Goal: Find specific page/section: Find specific page/section

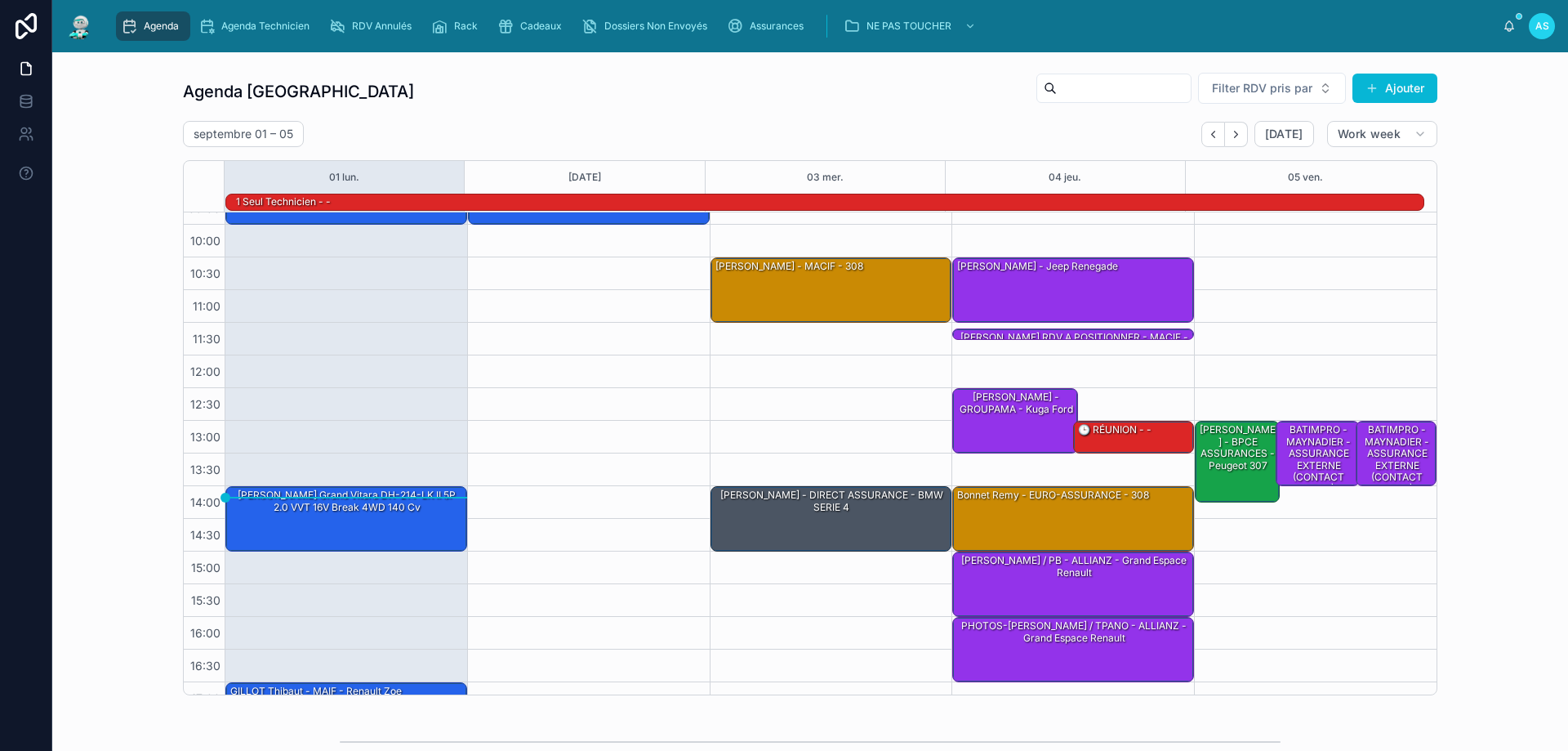
scroll to position [106, 0]
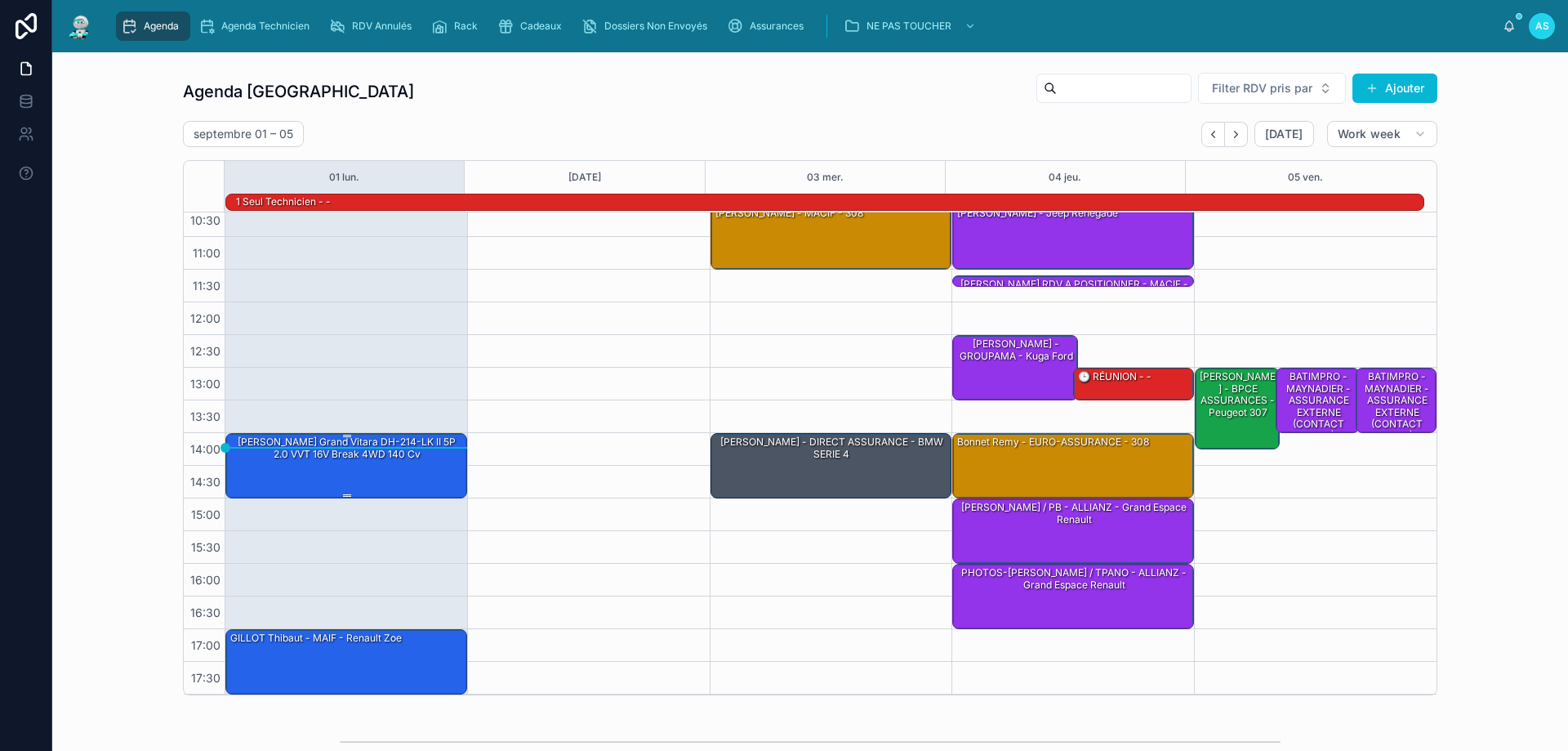
click at [263, 451] on div "[PERSON_NAME] Grand Vitara DH-214-LK II 5P 2.0 VVT 16V Break 4WD 140 cv" at bounding box center [347, 448] width 237 height 27
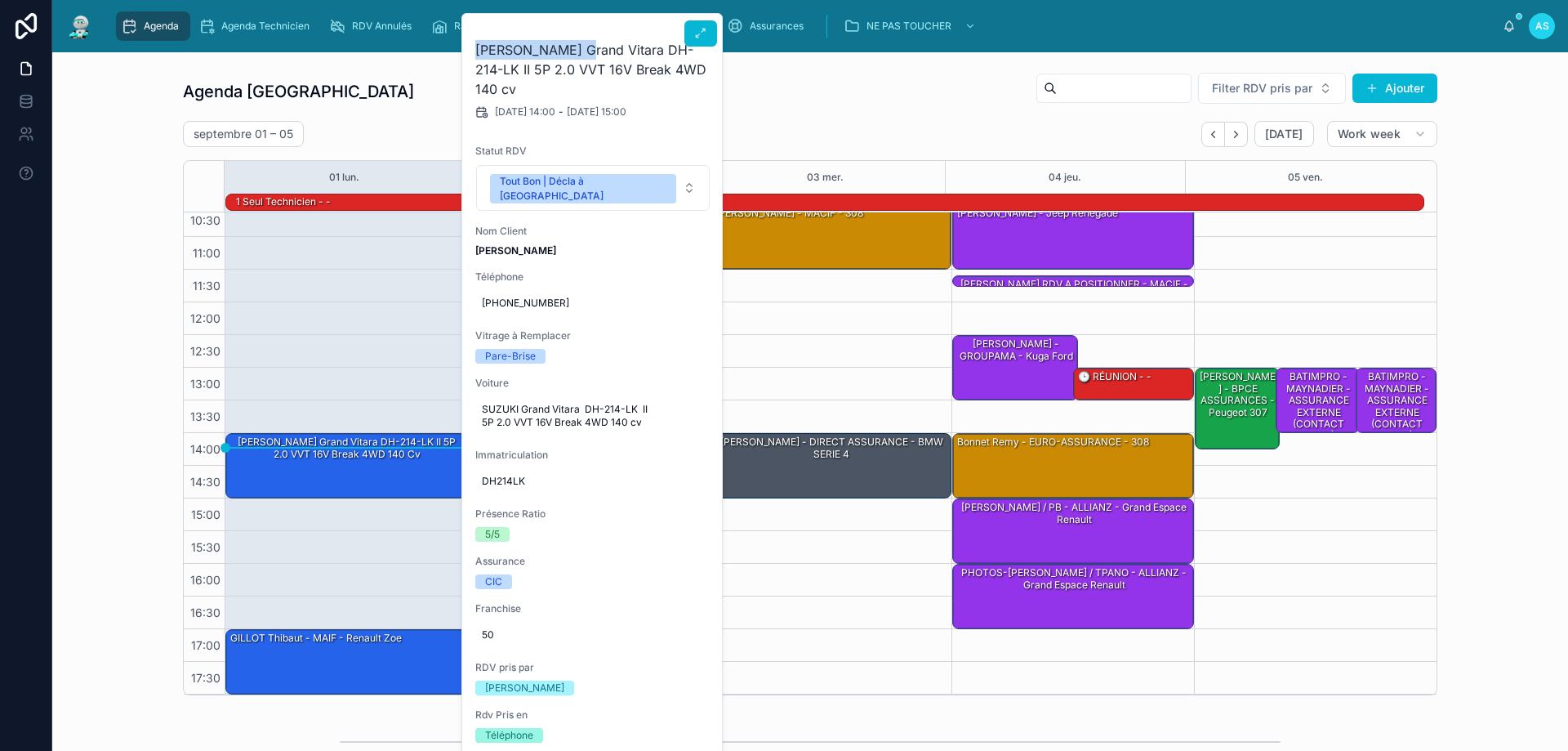
drag, startPoint x: 577, startPoint y: 49, endPoint x: 476, endPoint y: 44, distance: 101.1
click at [476, 44] on h2 "[PERSON_NAME] Grand Vitara DH-214-LK II 5P 2.0 VVT 16V Break 4WD 140 cv" at bounding box center [593, 69] width 236 height 59
copy h2 "[PERSON_NAME]"
click at [1505, 488] on div "Agenda Saint-Orens Filter RDV pris par Ajouter [DATE] – [DATE] [DATE] Work week…" at bounding box center [810, 384] width 1489 height 637
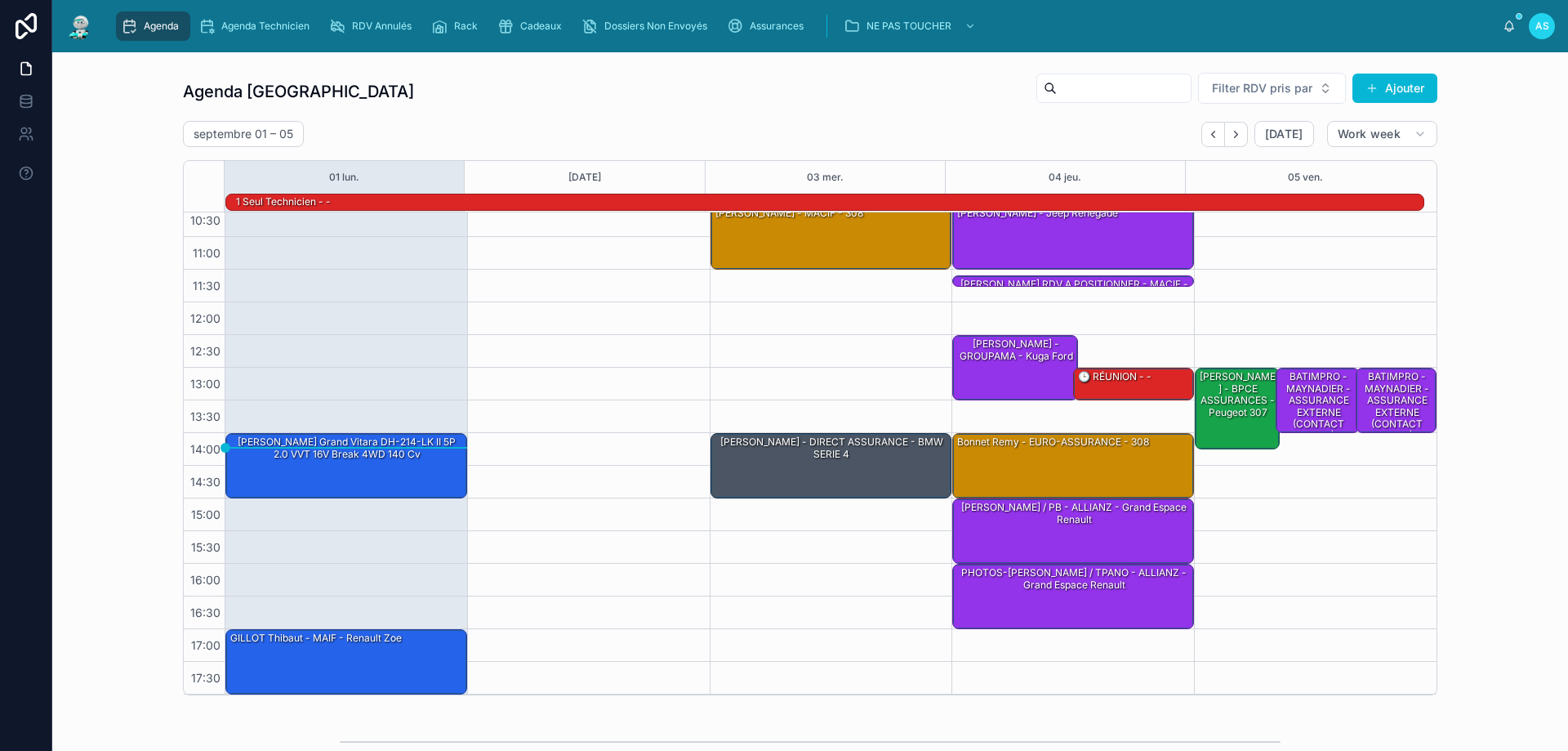
scroll to position [409, 0]
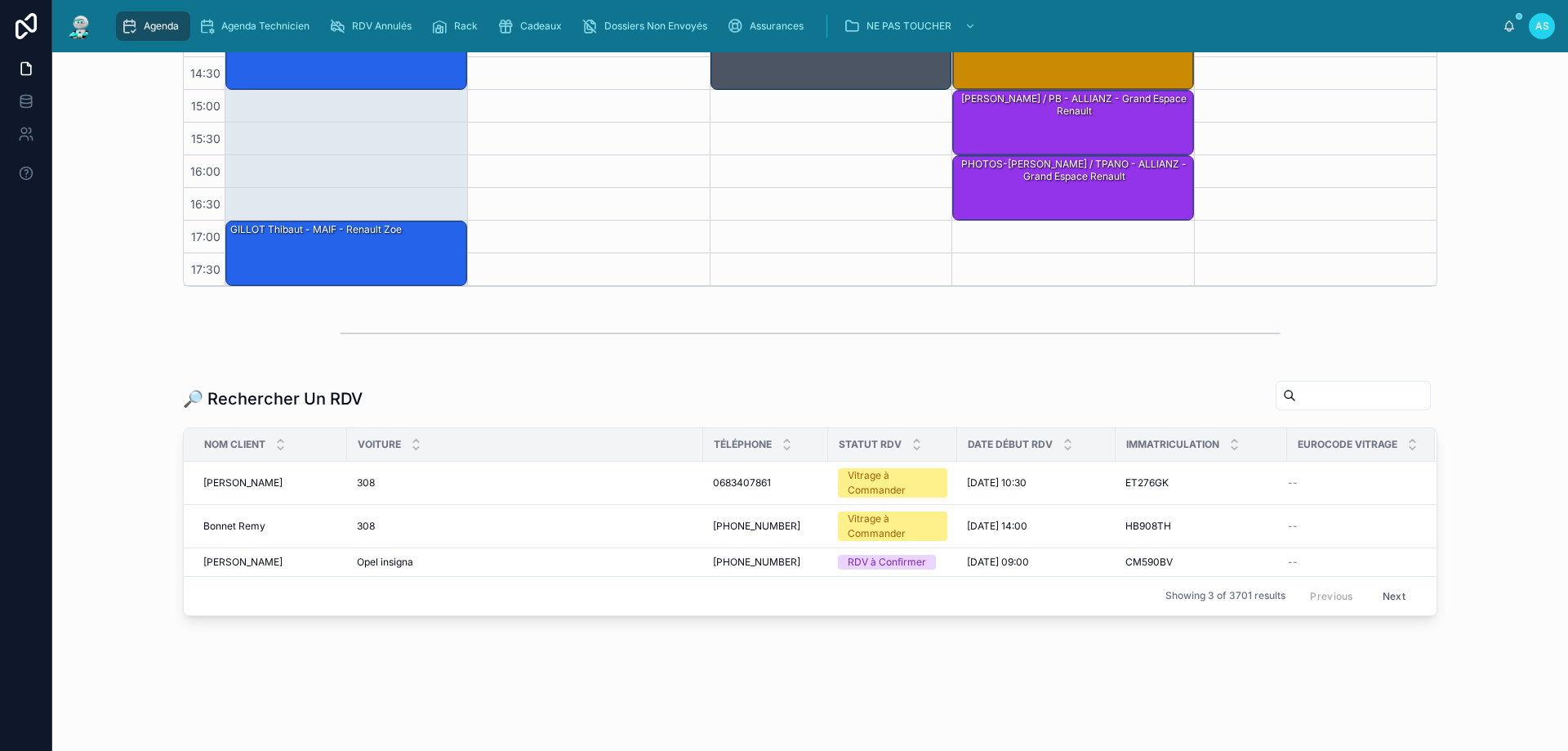
click at [1297, 397] on input "text" at bounding box center [1363, 395] width 134 height 23
paste input "**********"
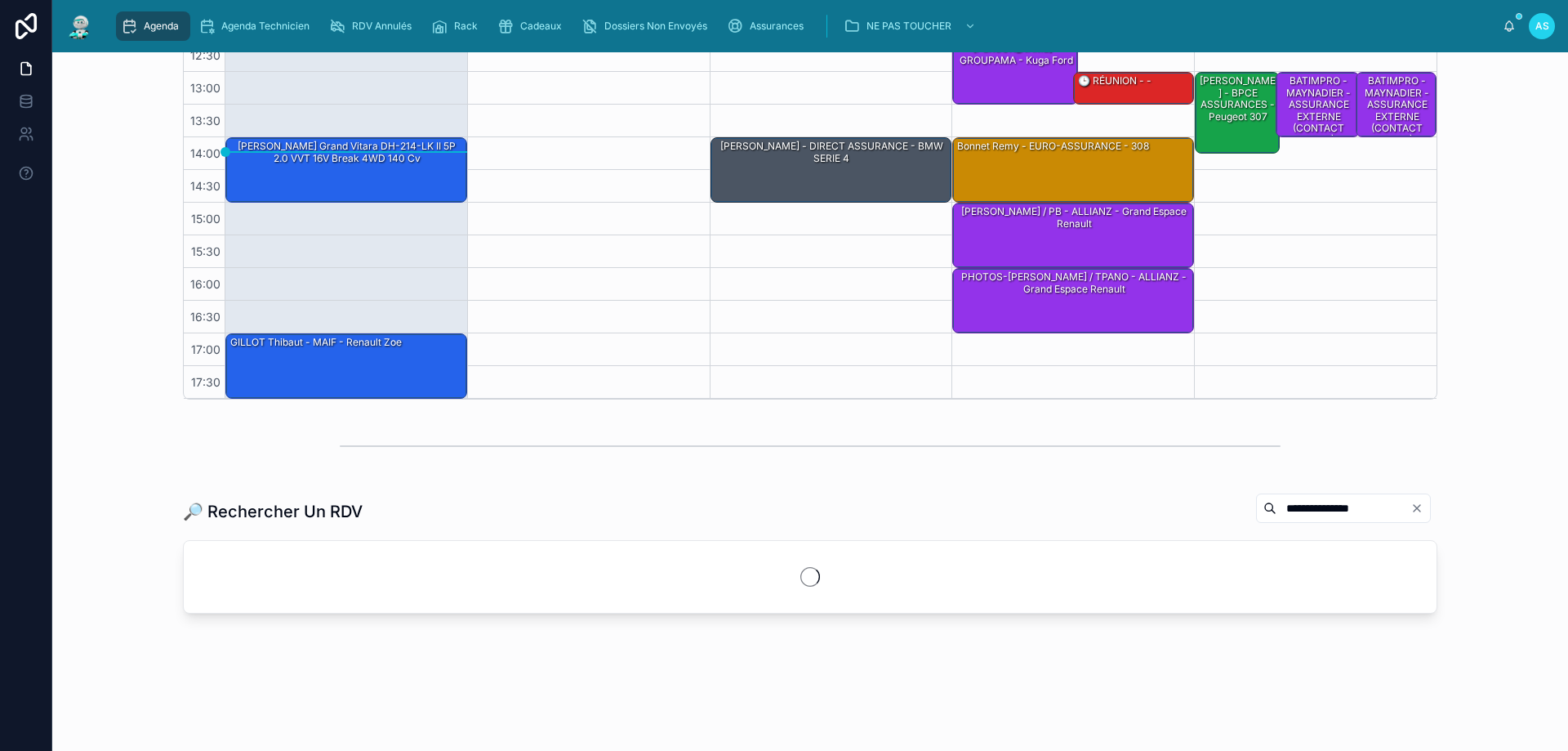
scroll to position [368, 0]
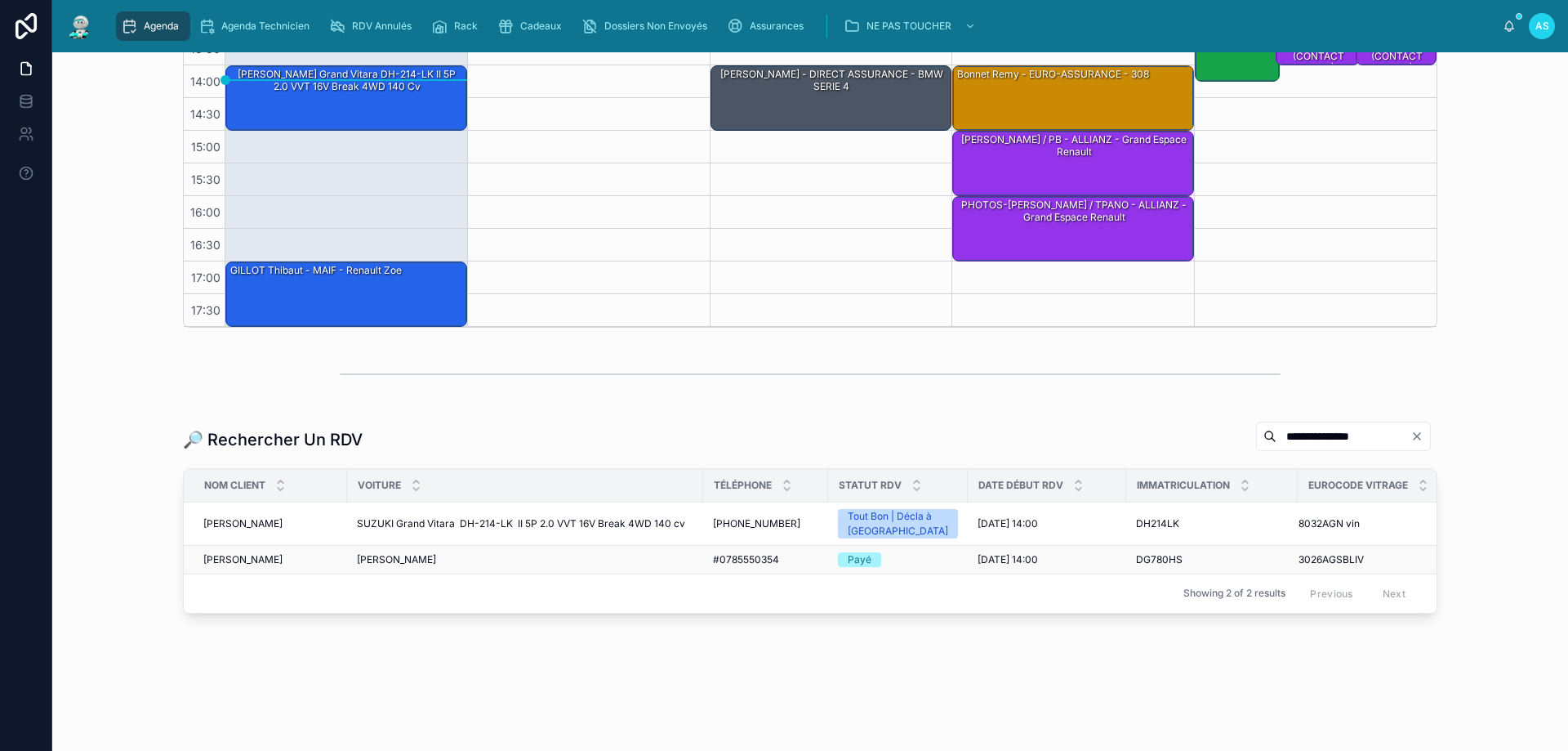
type input "**********"
click at [758, 559] on span "#0785550354" at bounding box center [746, 559] width 67 height 13
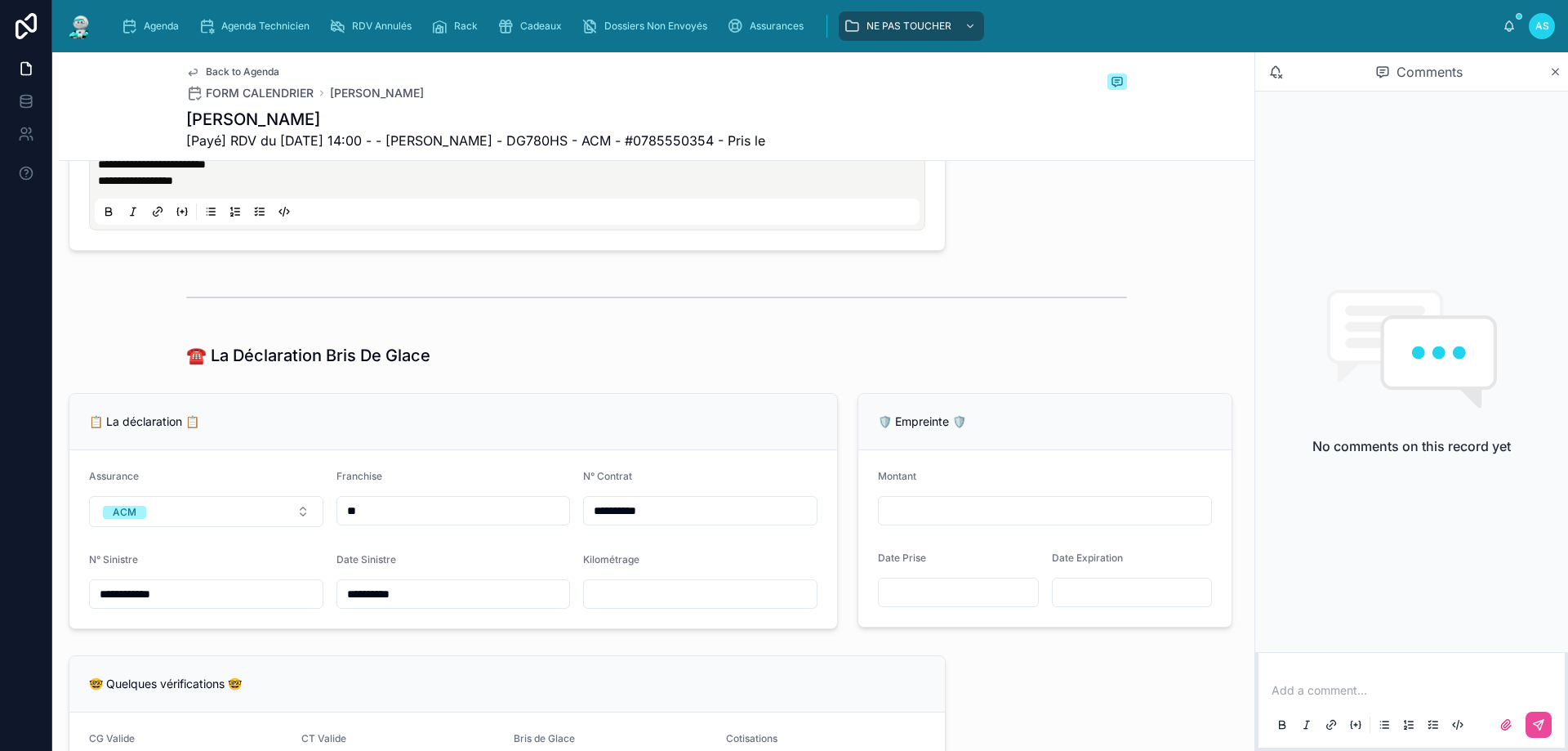
scroll to position [1485, 0]
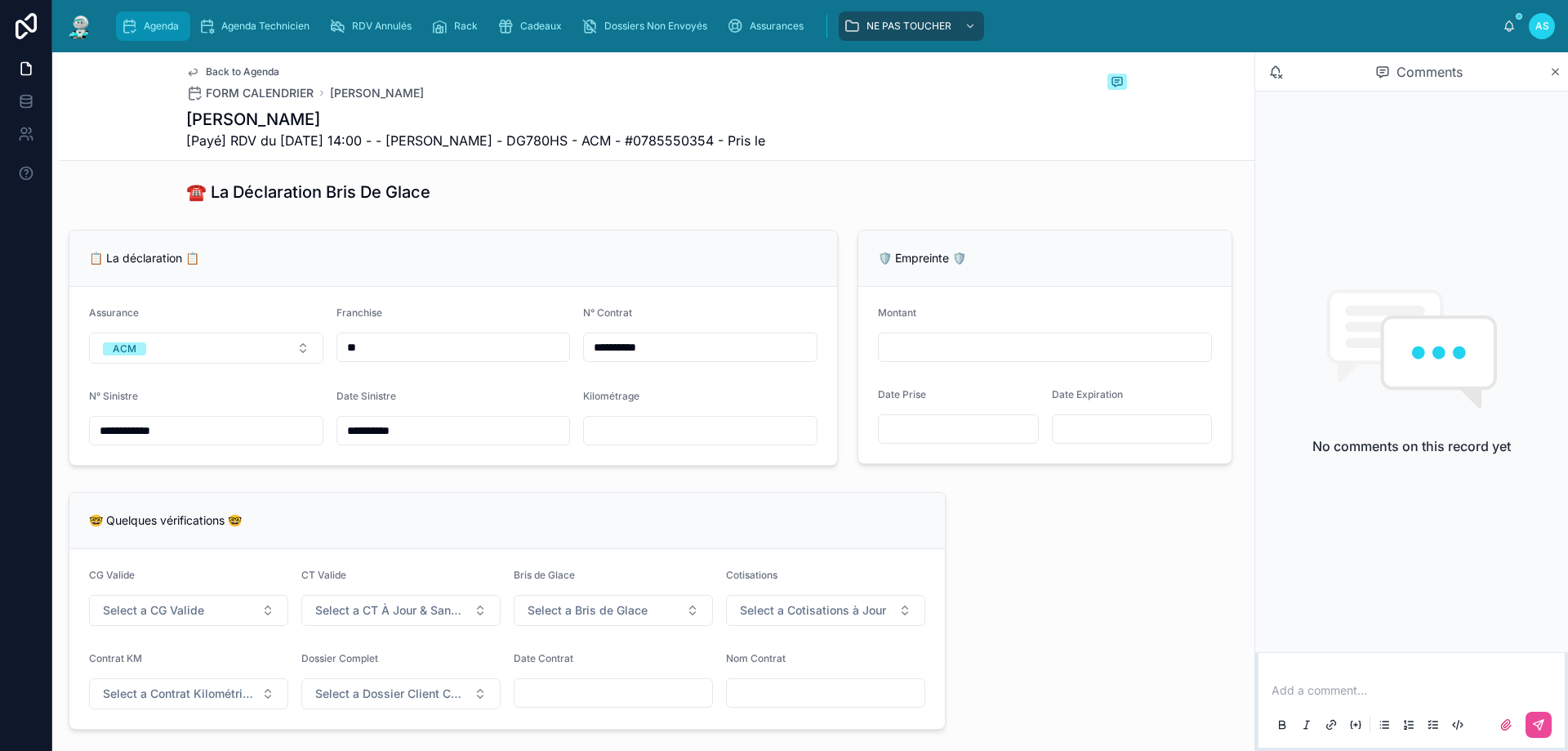
click at [151, 32] on span "Agenda" at bounding box center [161, 26] width 35 height 13
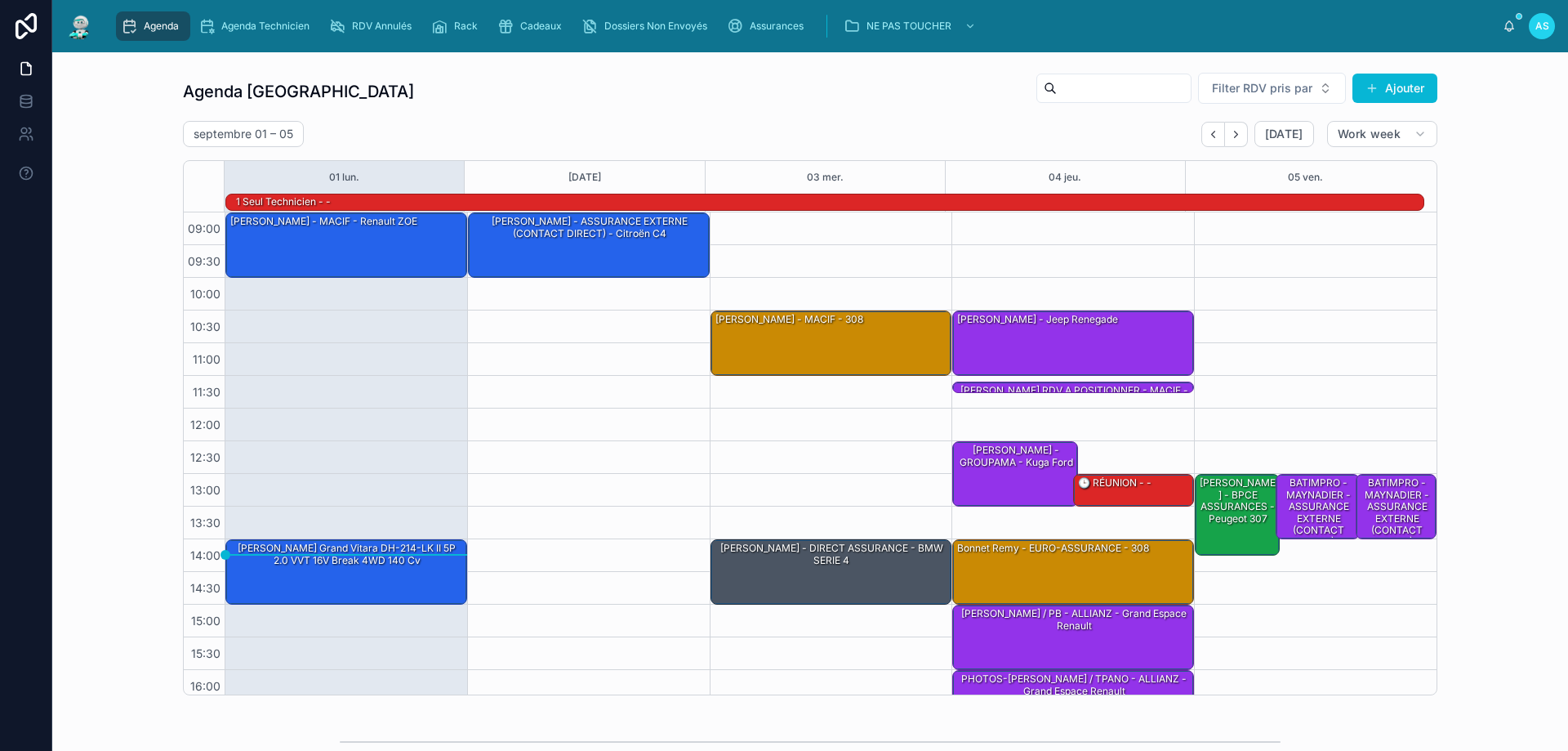
scroll to position [107, 0]
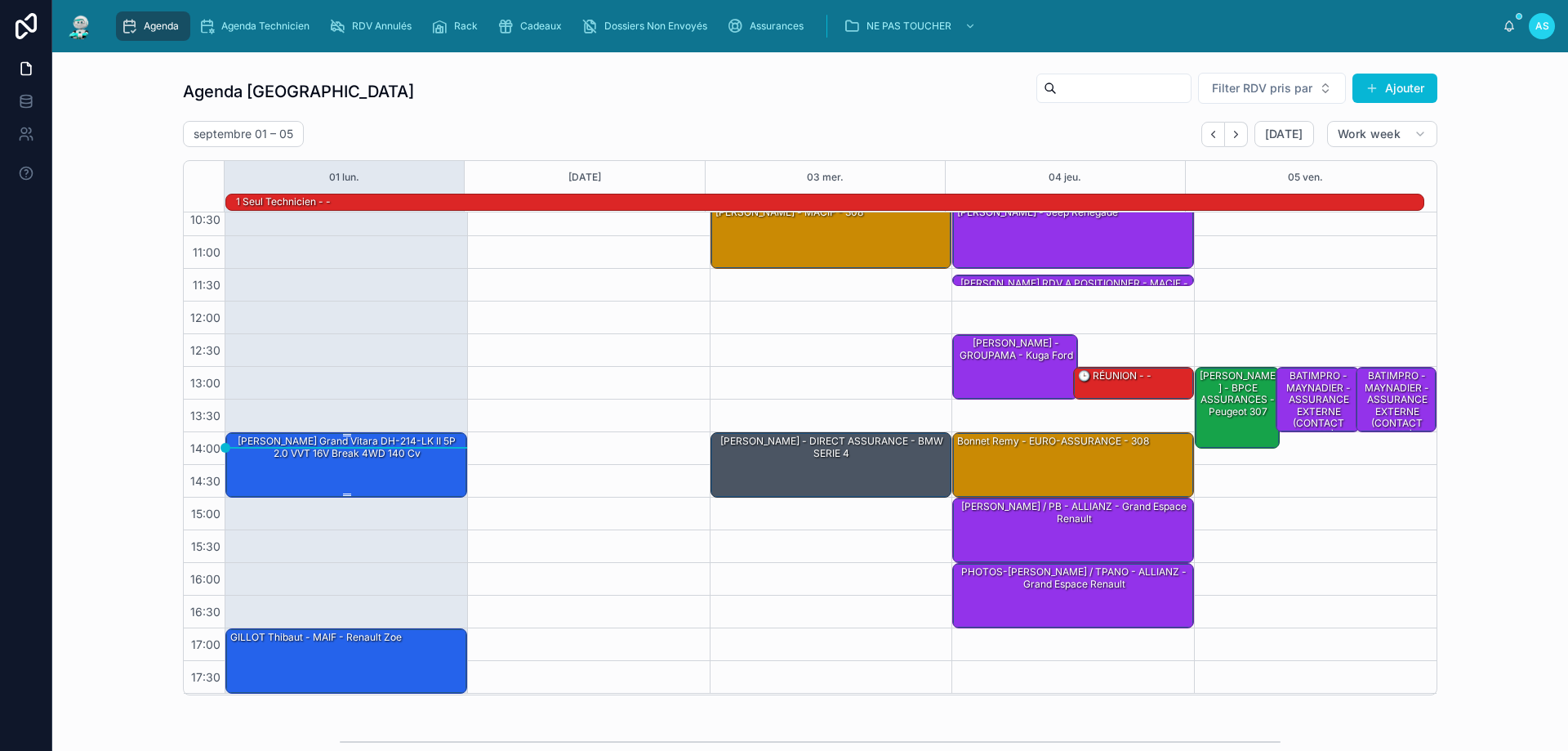
click at [416, 449] on div "[PERSON_NAME] Grand Vitara DH-214-LK II 5P 2.0 VVT 16V Break 4WD 140 cv" at bounding box center [347, 447] width 237 height 27
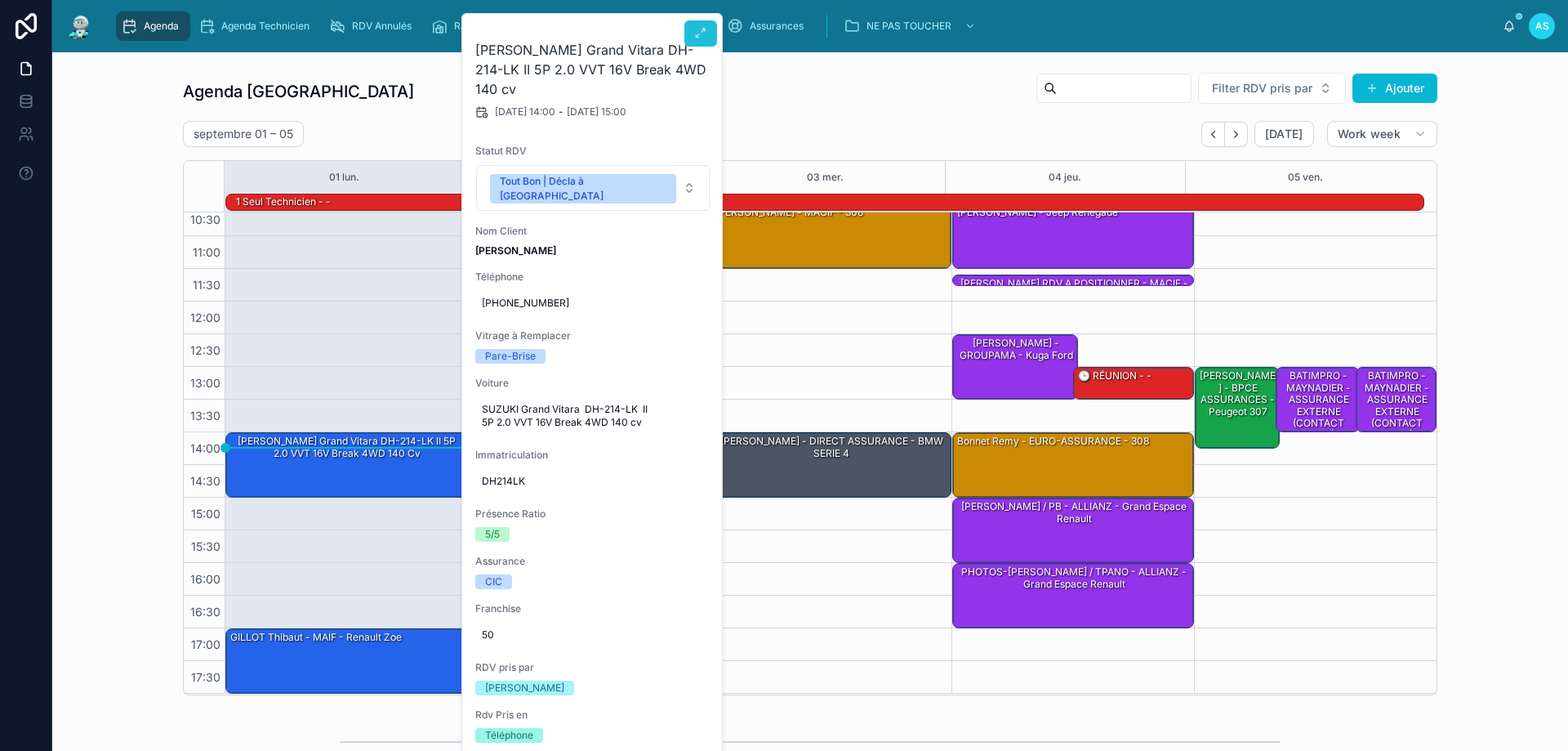
click at [712, 30] on button at bounding box center [700, 34] width 33 height 26
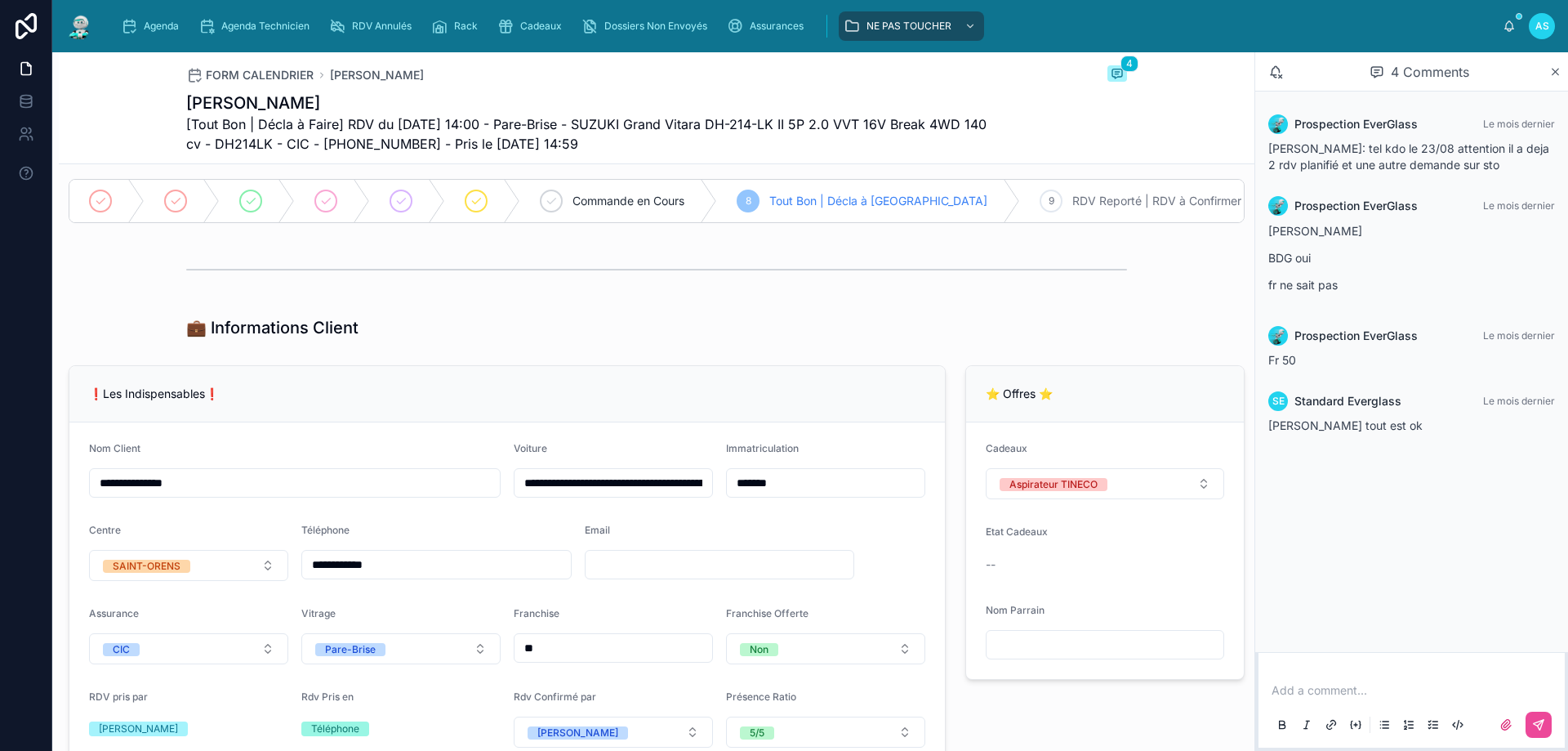
scroll to position [82, 0]
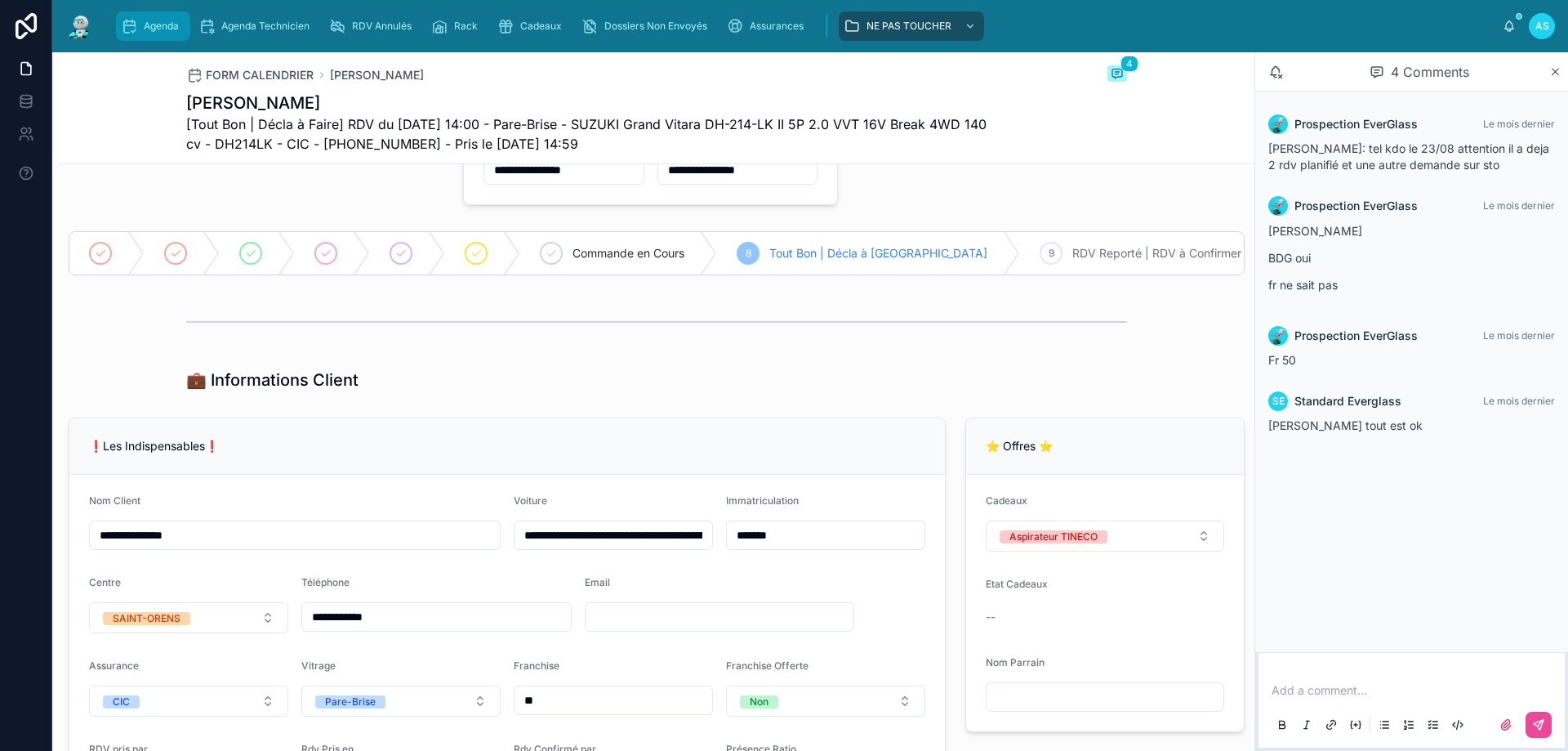
click at [146, 30] on span "Agenda" at bounding box center [161, 26] width 35 height 13
